Goal: Task Accomplishment & Management: Manage account settings

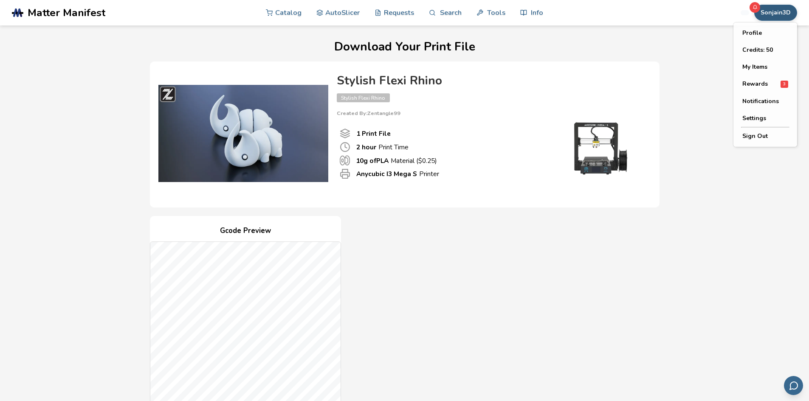
click at [770, 13] on button "Sonjain3D" at bounding box center [775, 13] width 43 height 16
click at [747, 32] on button "Profile" at bounding box center [764, 33] width 59 height 17
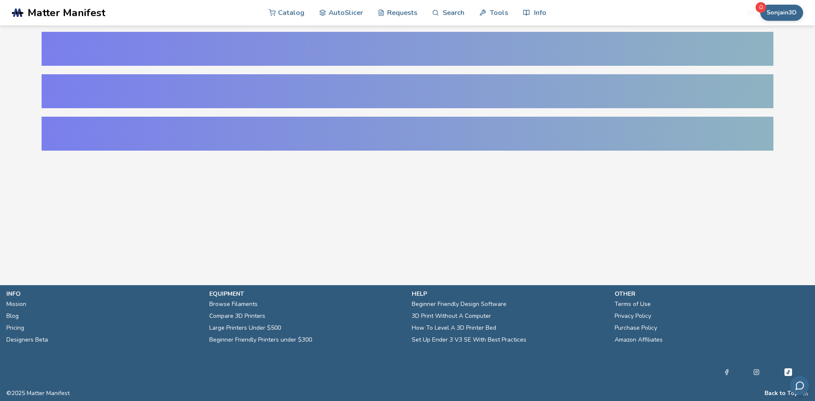
select select "**********"
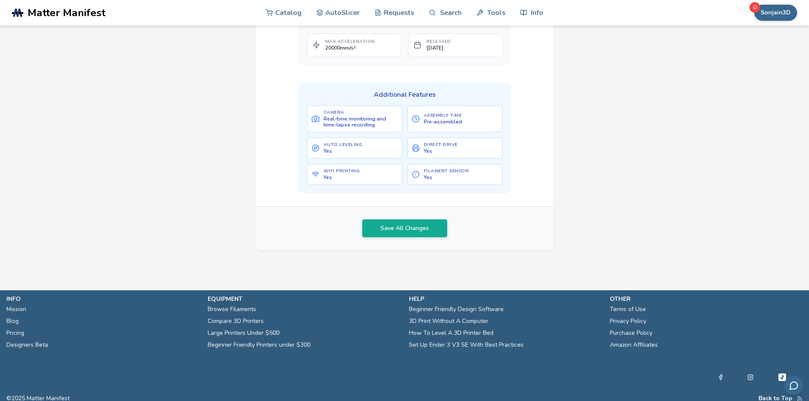
scroll to position [463, 0]
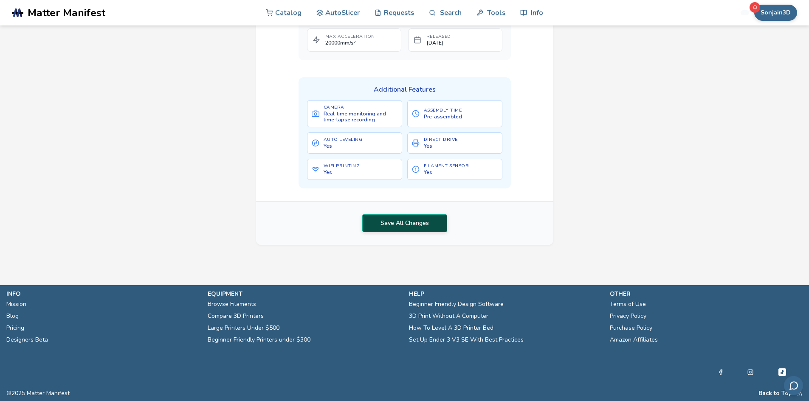
click at [414, 221] on button "Save All Changes" at bounding box center [404, 223] width 85 height 18
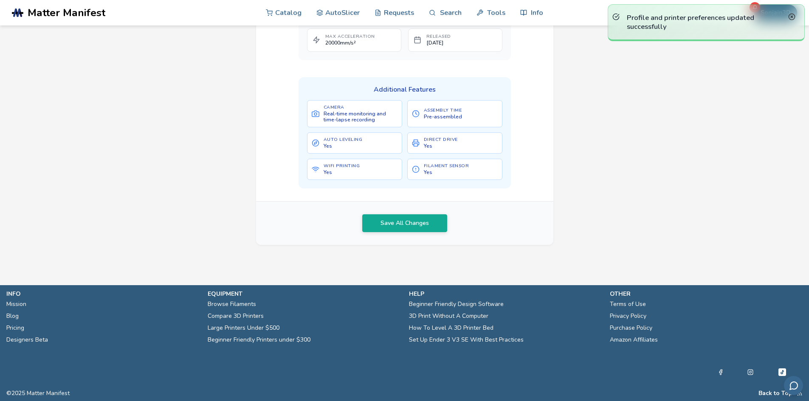
click at [792, 16] on line at bounding box center [792, 17] width 2 height 2
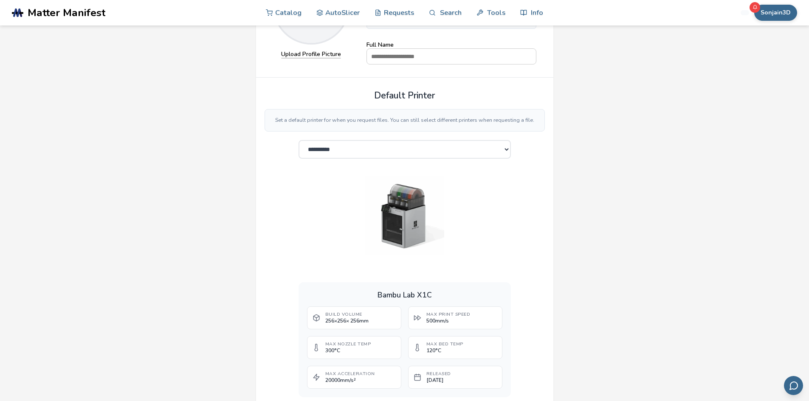
scroll to position [0, 0]
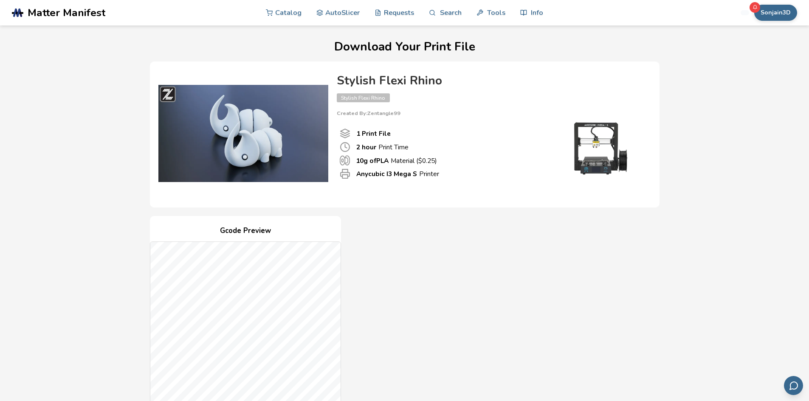
scroll to position [255, 0]
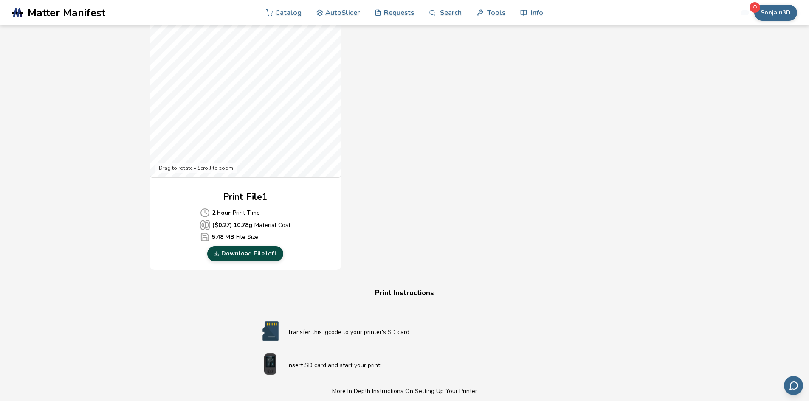
click at [239, 252] on link "Download File 1 of 1" at bounding box center [245, 253] width 76 height 15
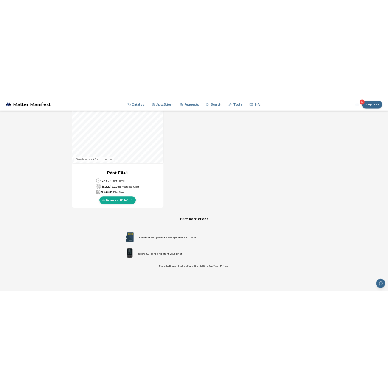
scroll to position [467, 0]
